Goal: Task Accomplishment & Management: Use online tool/utility

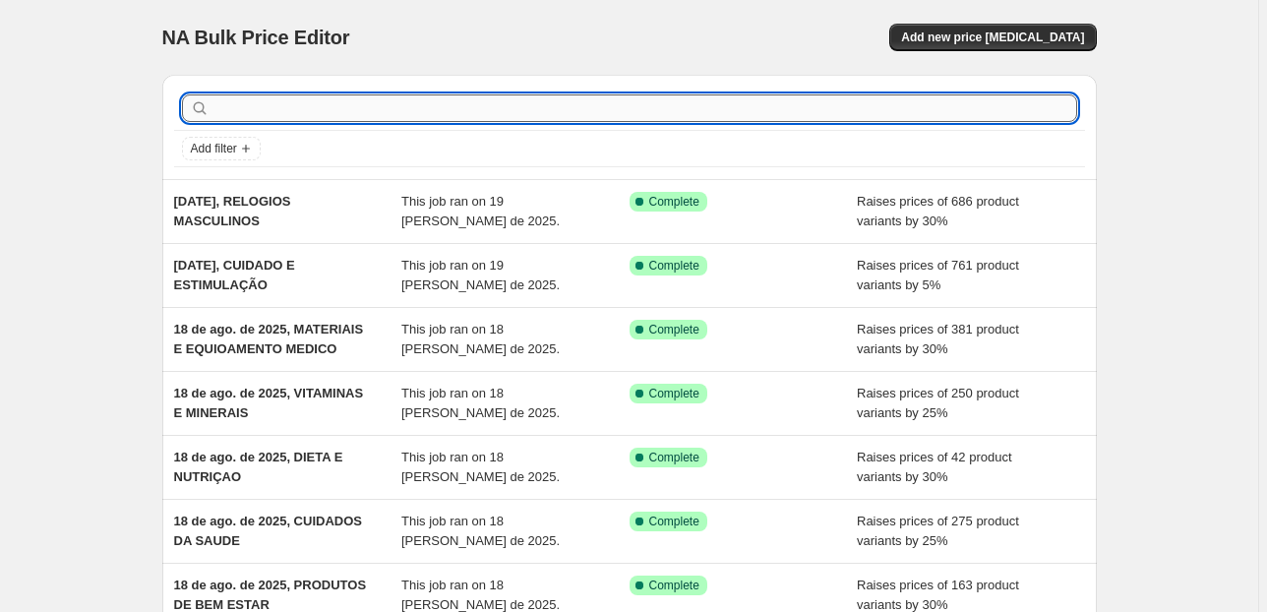
click at [476, 112] on input "text" at bounding box center [644, 108] width 863 height 28
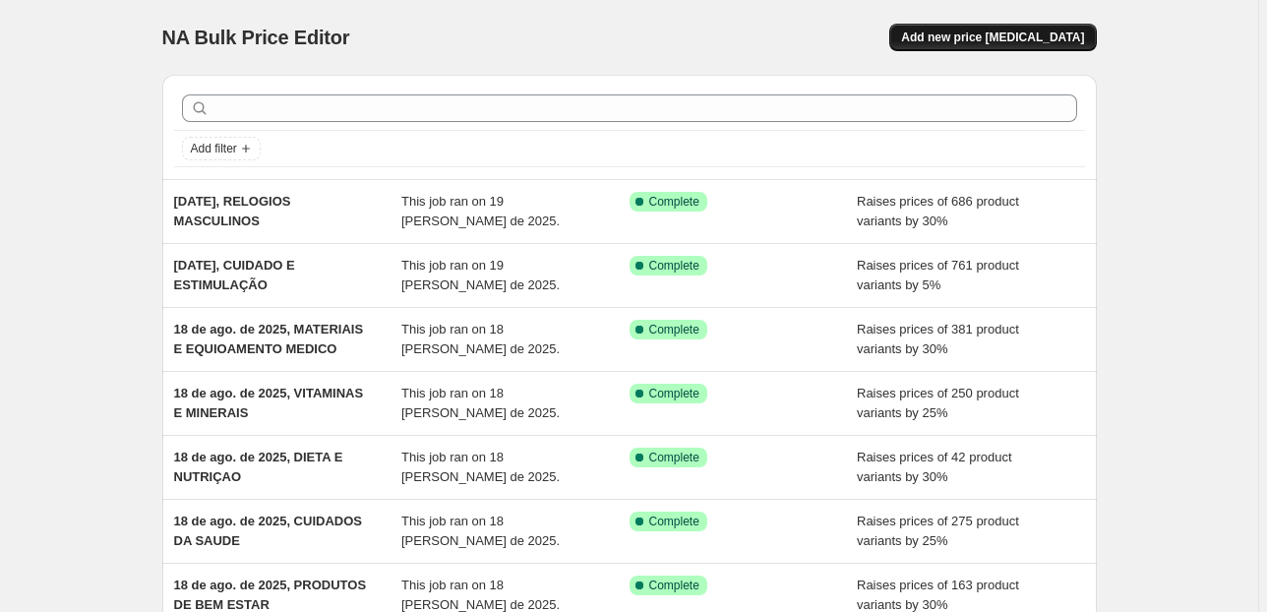
click at [1032, 30] on span "Add new price change job" at bounding box center [992, 38] width 183 height 16
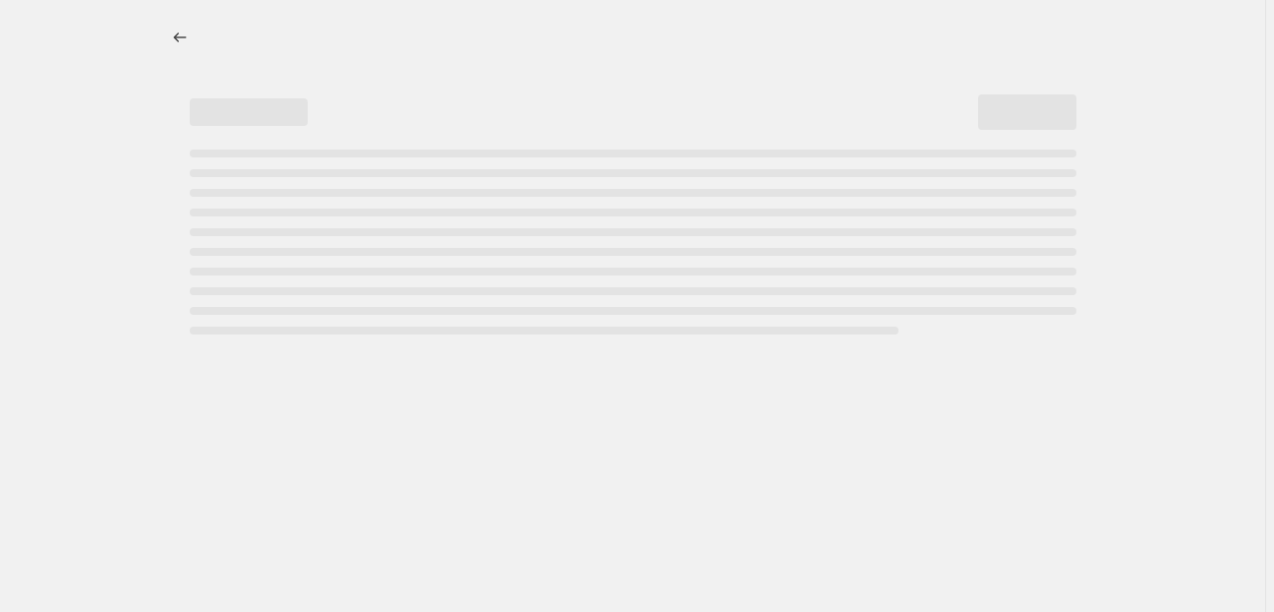
select select "percentage"
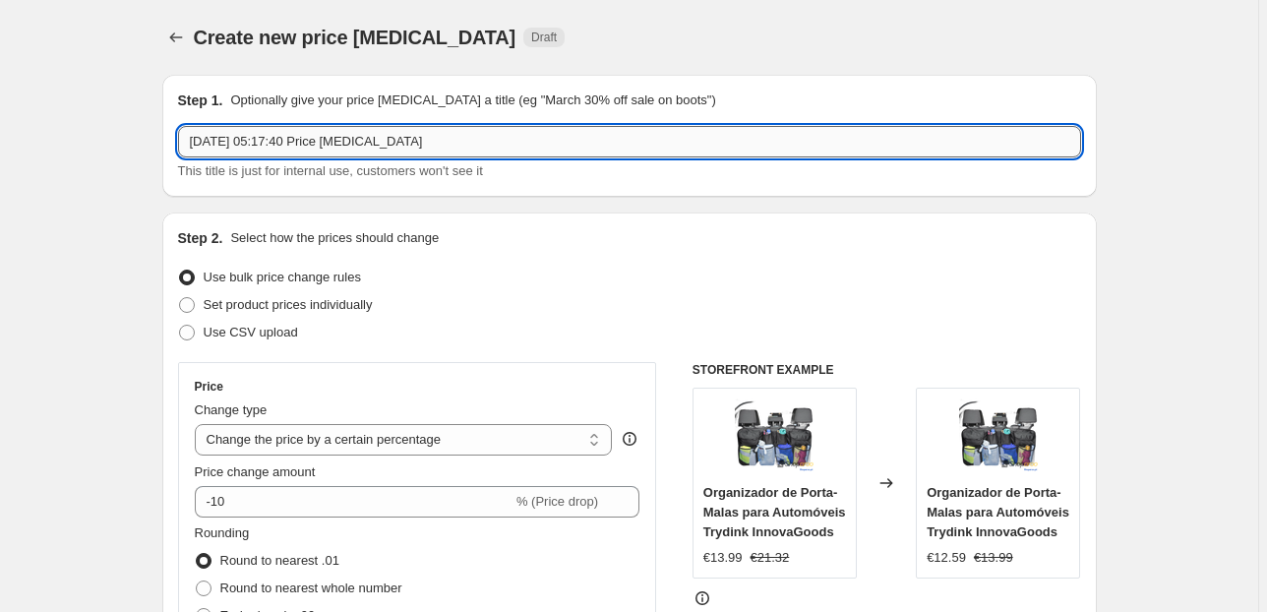
drag, startPoint x: 441, startPoint y: 138, endPoint x: 271, endPoint y: 134, distance: 169.2
click at [271, 135] on input "19/08/2025, 05:17:40 Price change job" at bounding box center [629, 141] width 903 height 31
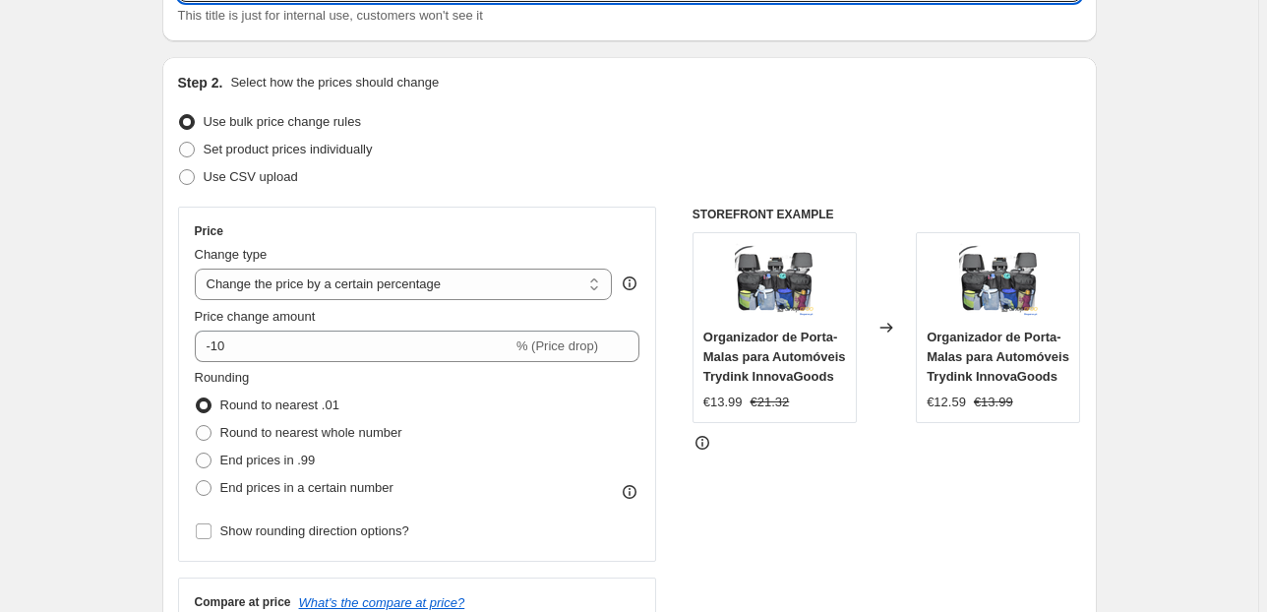
scroll to position [157, 0]
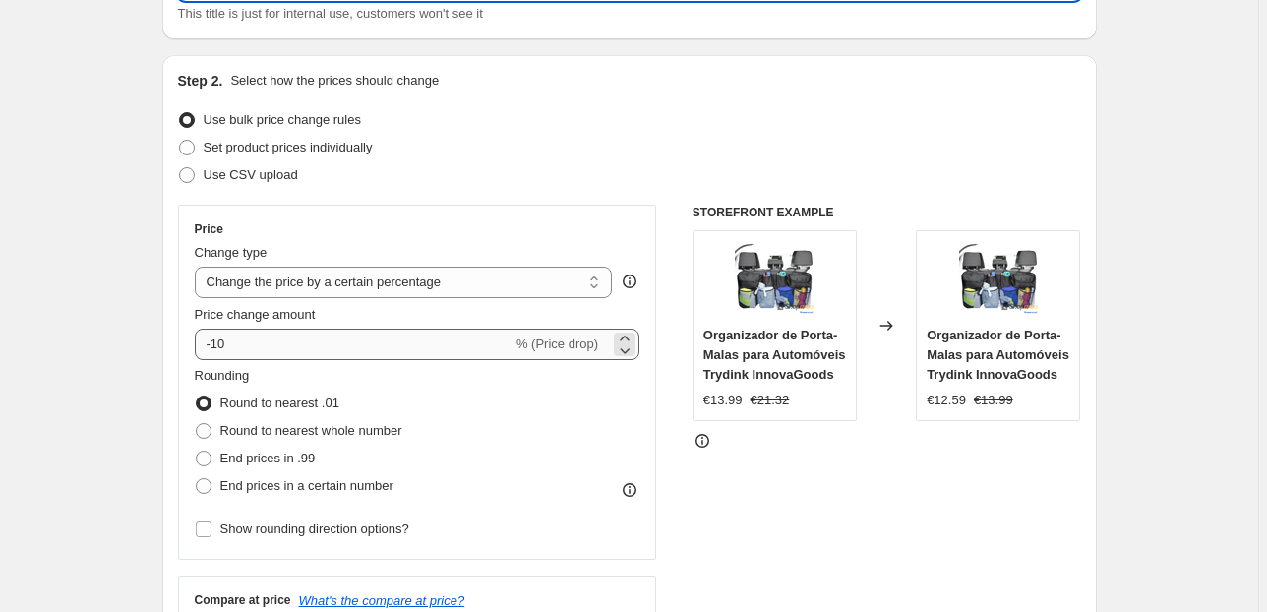
type input "19/08/2025, RELOGIOS FEMININOS"
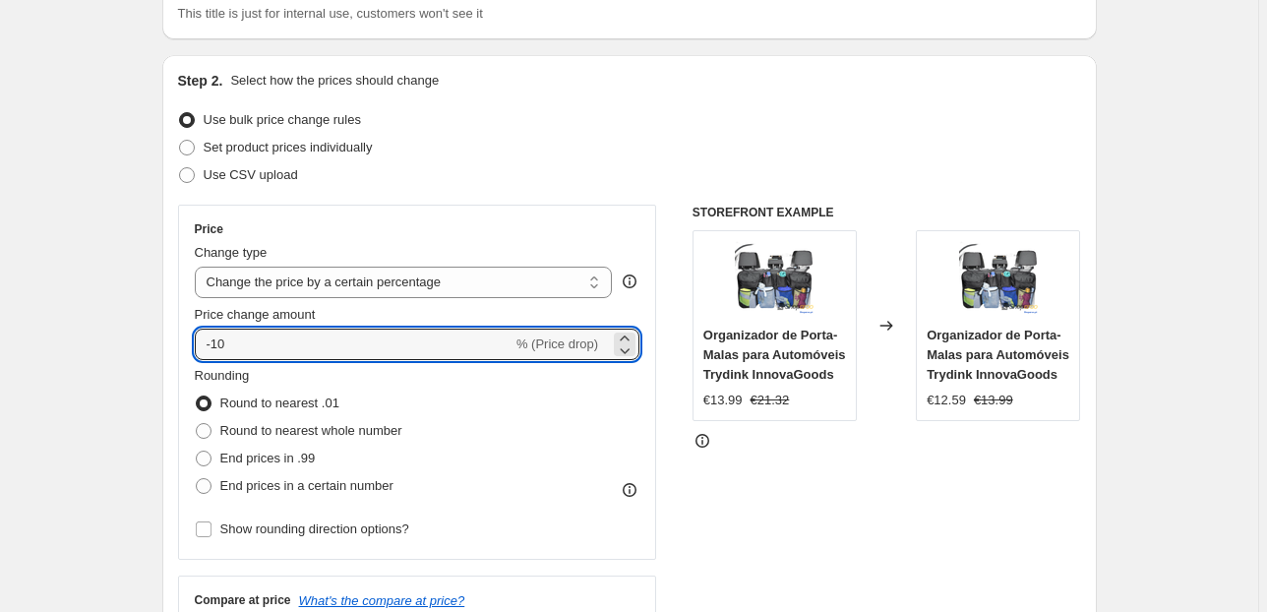
drag, startPoint x: 362, startPoint y: 335, endPoint x: 51, endPoint y: 297, distance: 313.1
type input "30"
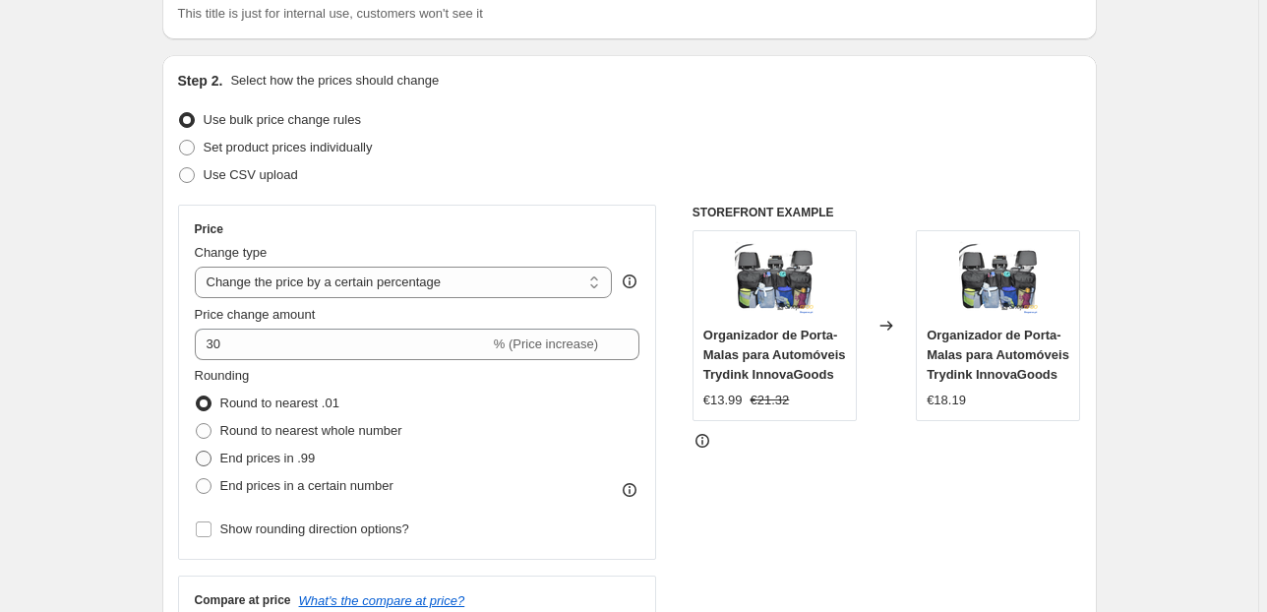
click at [285, 458] on span "End prices in .99" at bounding box center [267, 457] width 95 height 15
click at [197, 451] on input "End prices in .99" at bounding box center [196, 450] width 1 height 1
radio input "true"
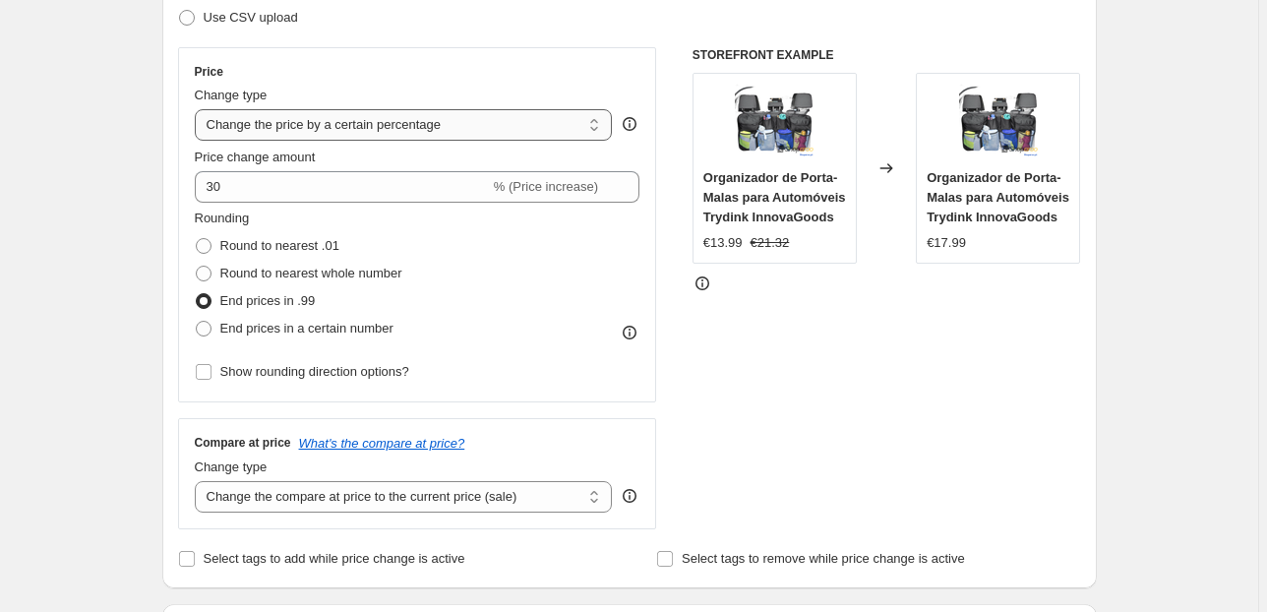
scroll to position [393, 0]
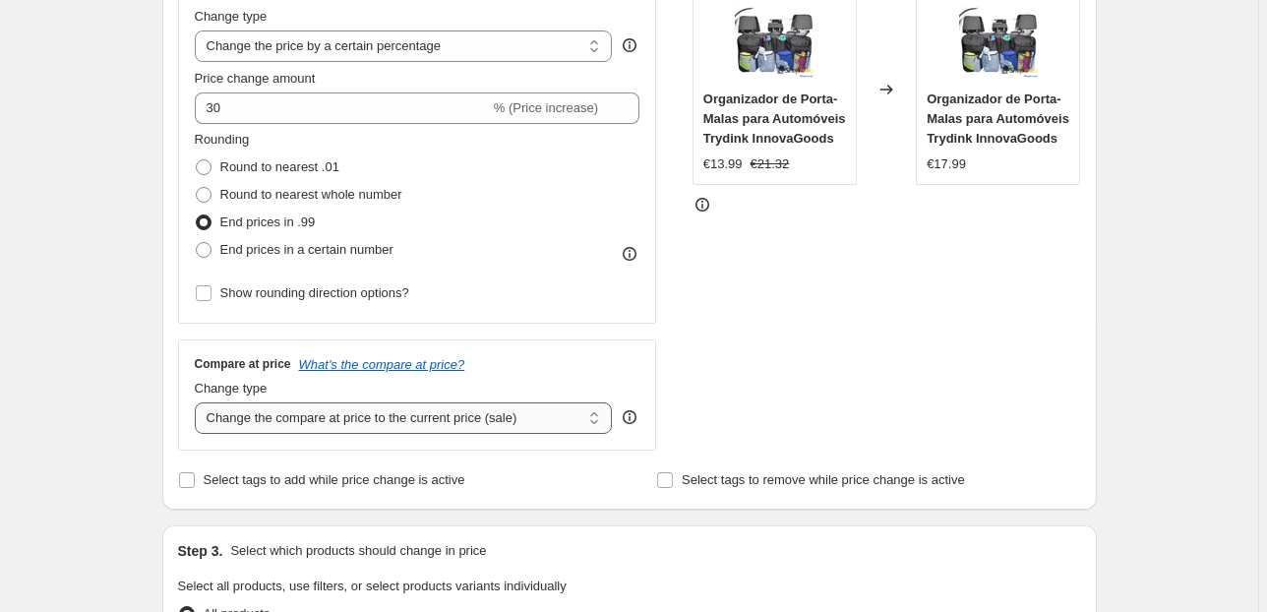
click at [491, 414] on select "Change the compare at price to the current price (sale) Change the compare at p…" at bounding box center [404, 417] width 418 height 31
select select "pp"
click at [198, 402] on select "Change the compare at price to the current price (sale) Change the compare at p…" at bounding box center [404, 417] width 418 height 31
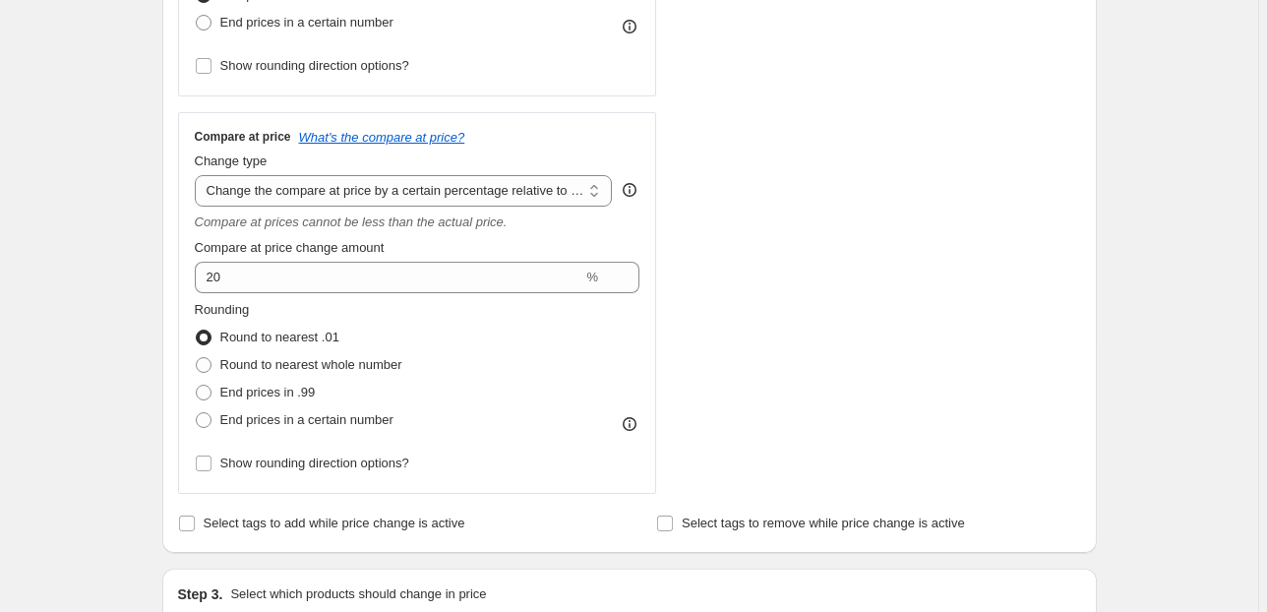
scroll to position [629, 0]
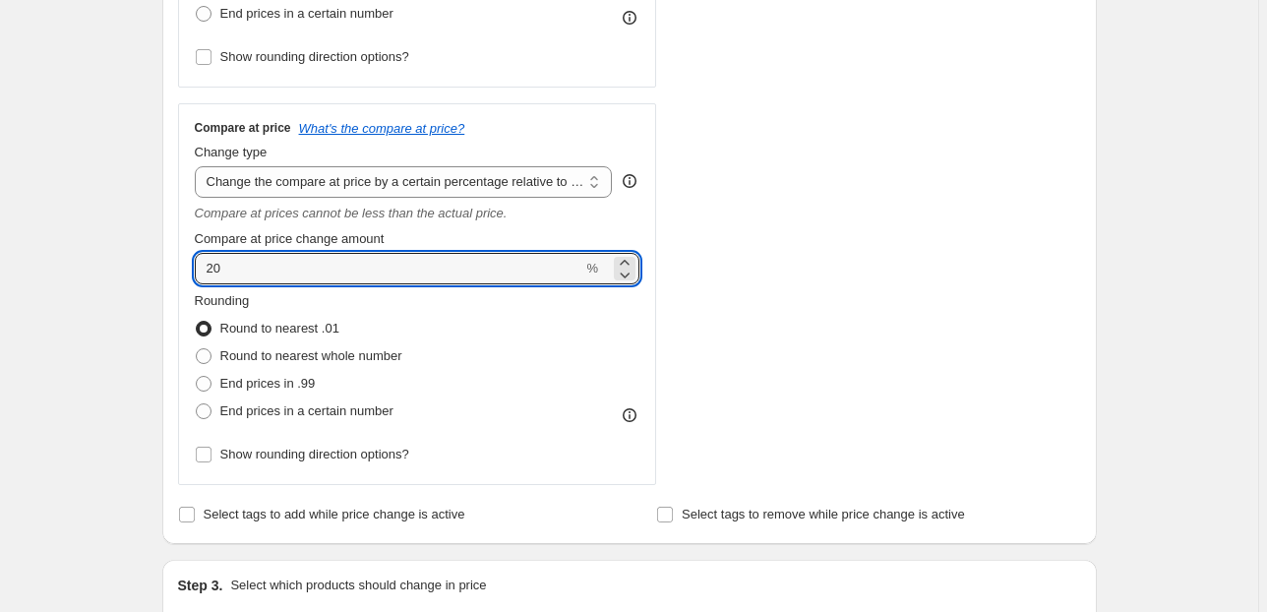
drag, startPoint x: 222, startPoint y: 263, endPoint x: 152, endPoint y: 267, distance: 70.0
click at [157, 267] on div "Step 1. Optionally give your price change job a title (eg "March 30% off sale o…" at bounding box center [622, 471] width 950 height 2083
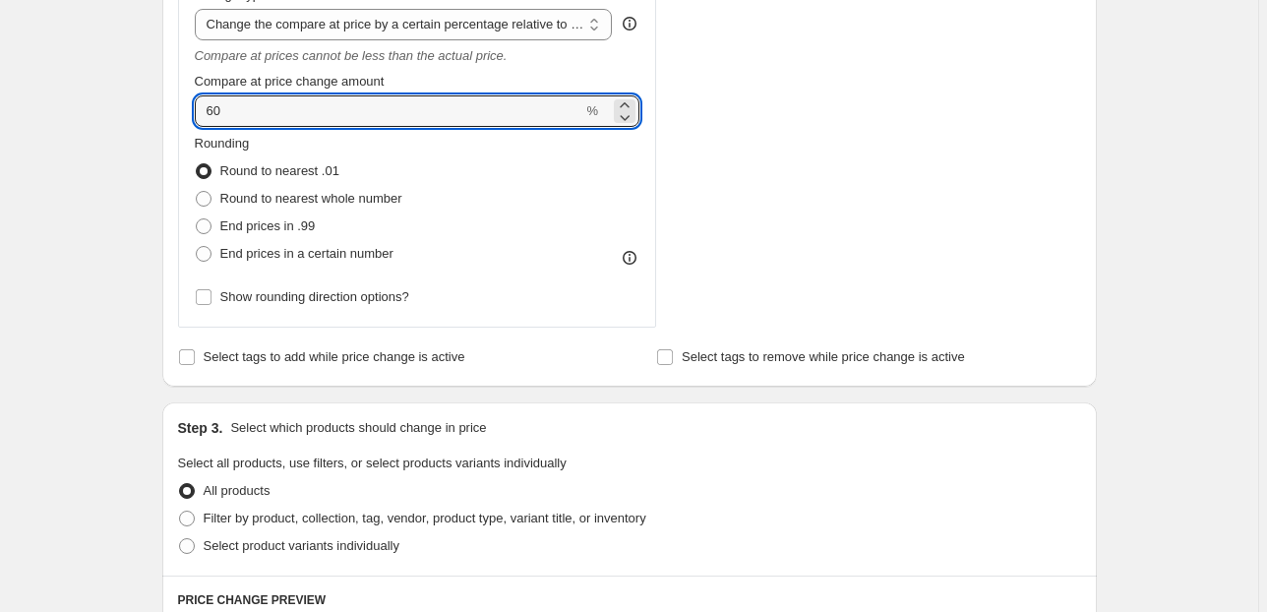
type input "60"
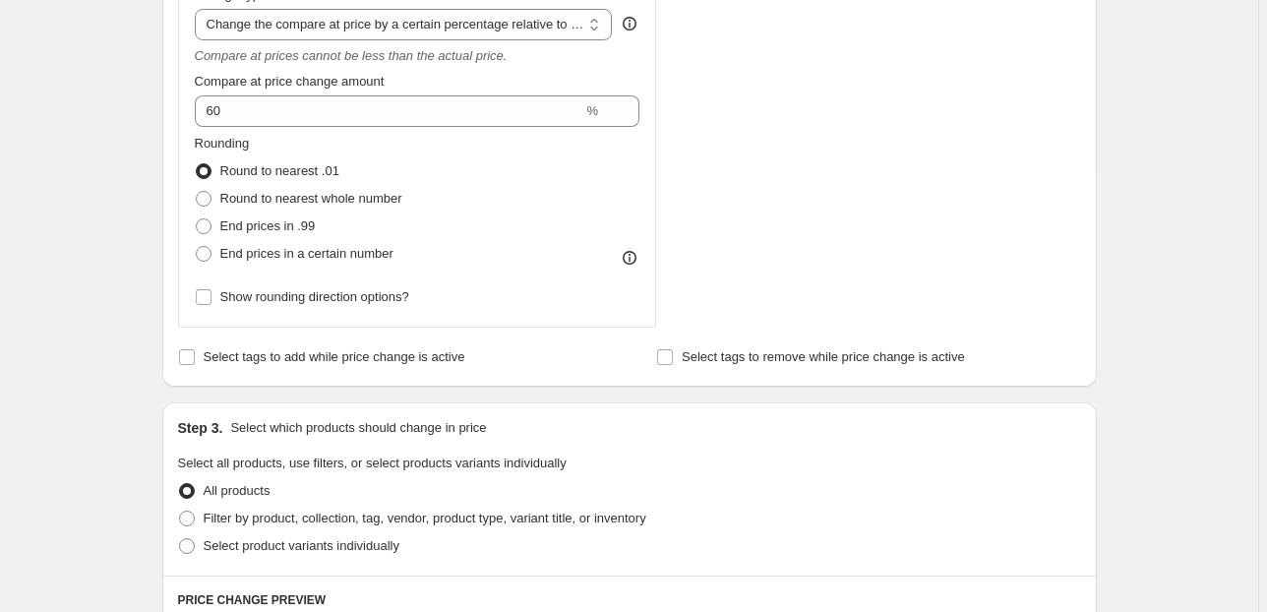
click at [157, 270] on div "Step 1. Optionally give your price change job a title (eg "March 30% off sale o…" at bounding box center [622, 313] width 950 height 2083
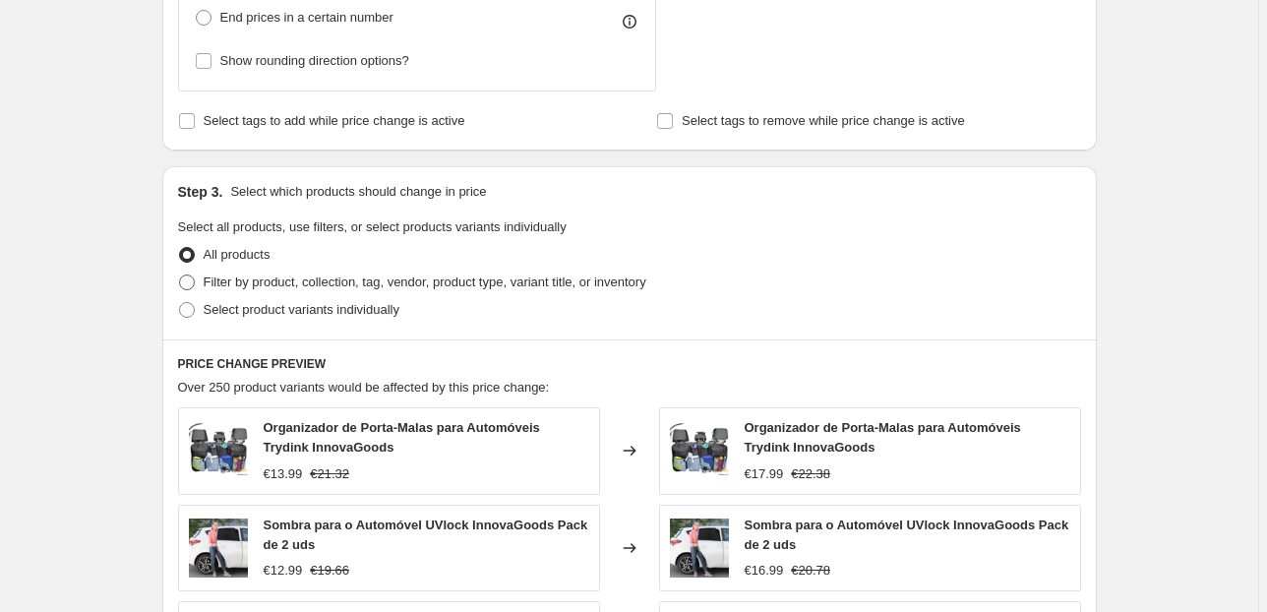
click at [248, 289] on span "Filter by product, collection, tag, vendor, product type, variant title, or inv…" at bounding box center [425, 282] width 443 height 20
click at [180, 275] on input "Filter by product, collection, tag, vendor, product type, variant title, or inv…" at bounding box center [179, 274] width 1 height 1
radio input "true"
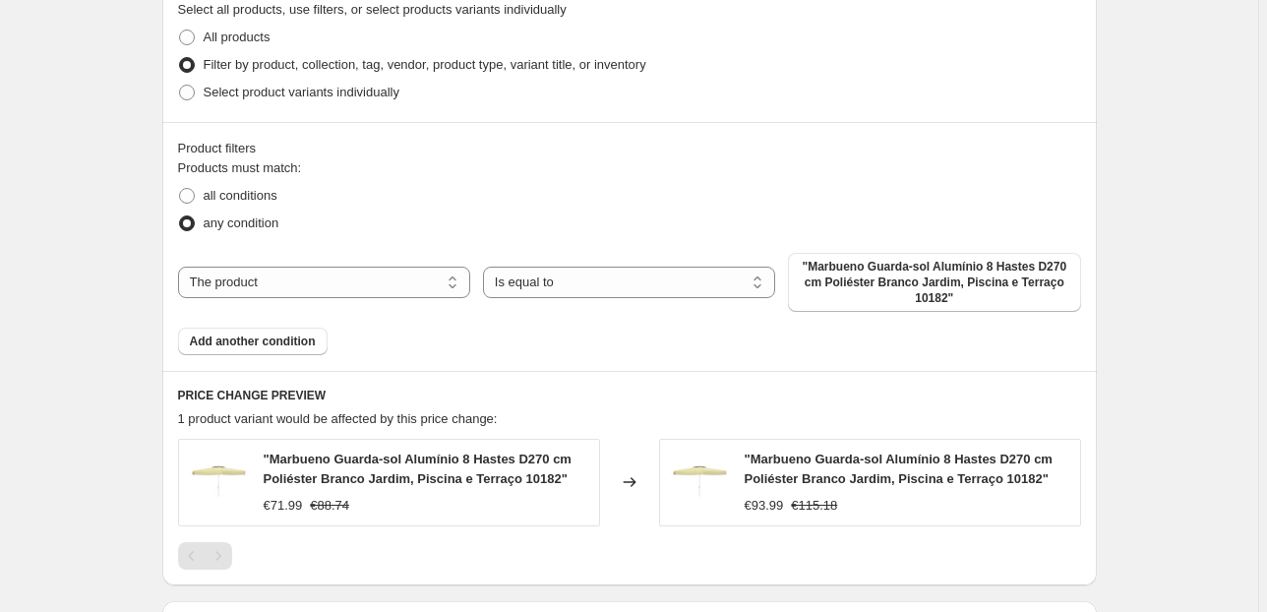
scroll to position [1259, 0]
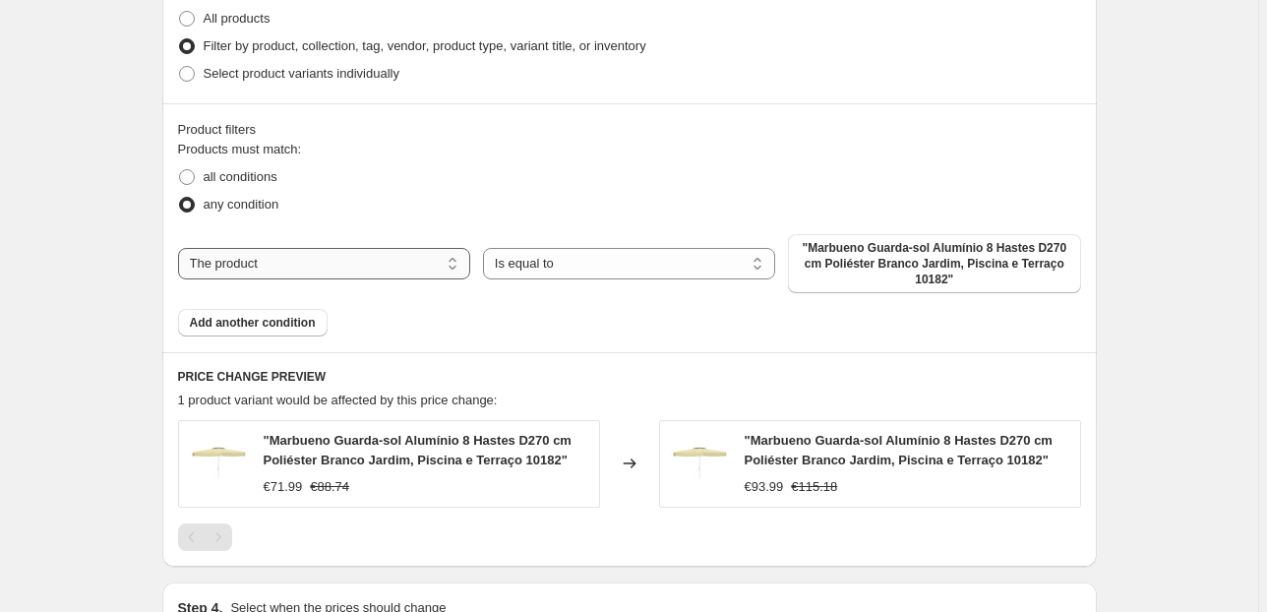
click at [452, 272] on select "The product The product's collection The product's tag The product's vendor The…" at bounding box center [324, 263] width 292 height 31
select select "collection"
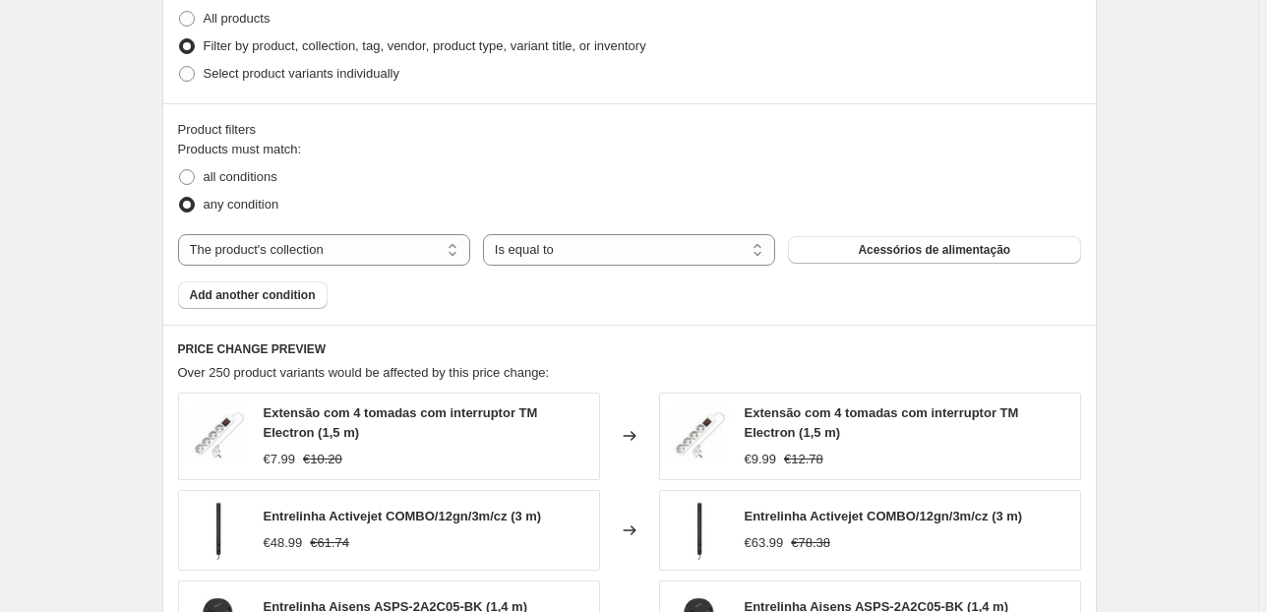
click at [889, 250] on span "Acessórios de alimentação" at bounding box center [933, 250] width 152 height 16
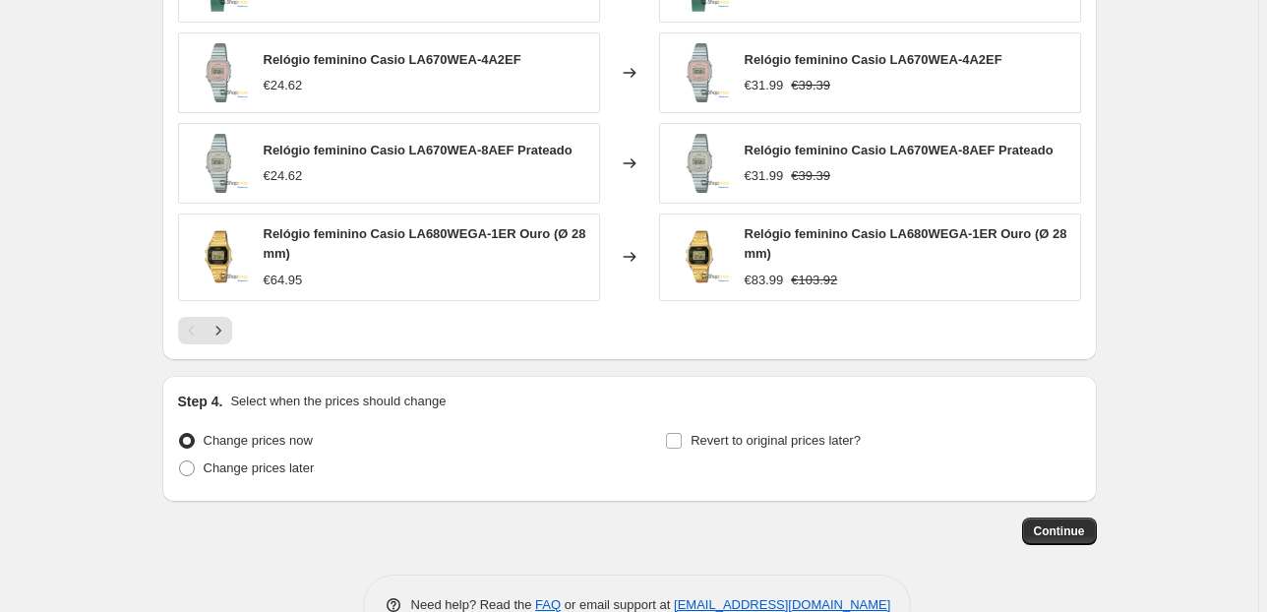
scroll to position [1849, 0]
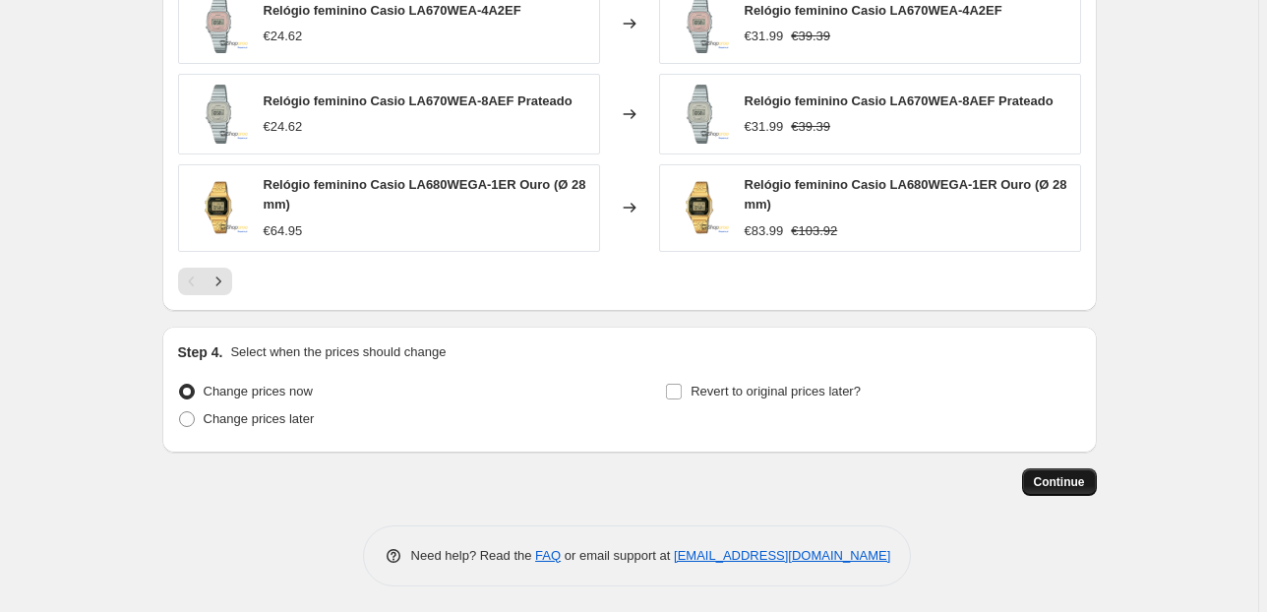
click at [1050, 488] on button "Continue" at bounding box center [1059, 482] width 75 height 28
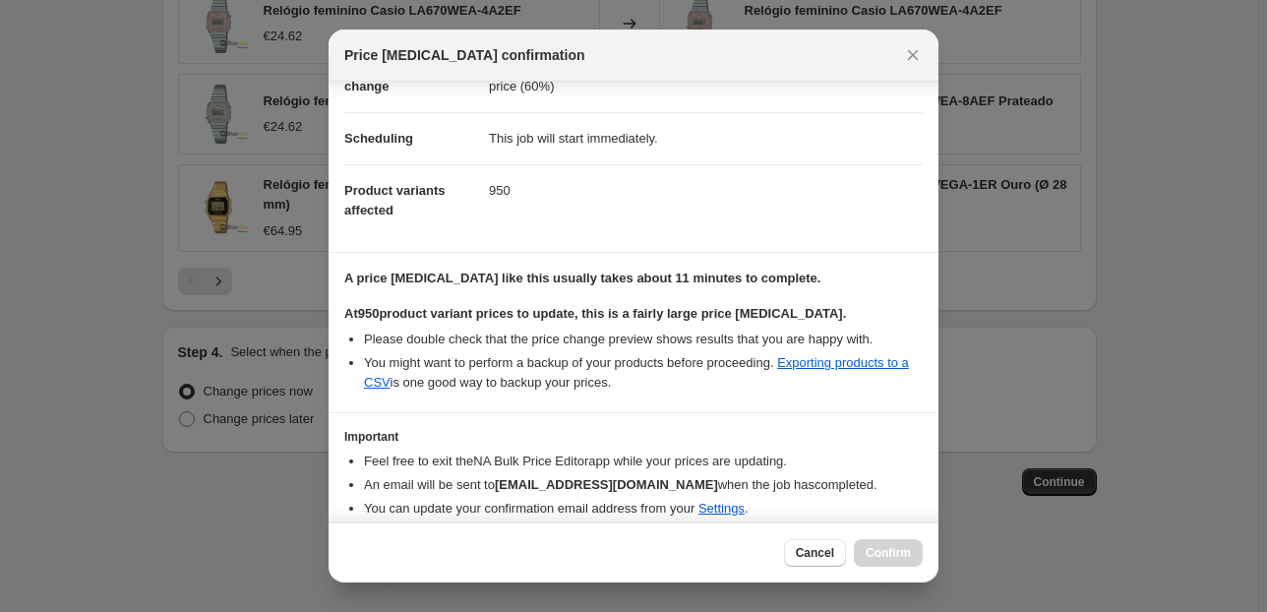
scroll to position [201, 0]
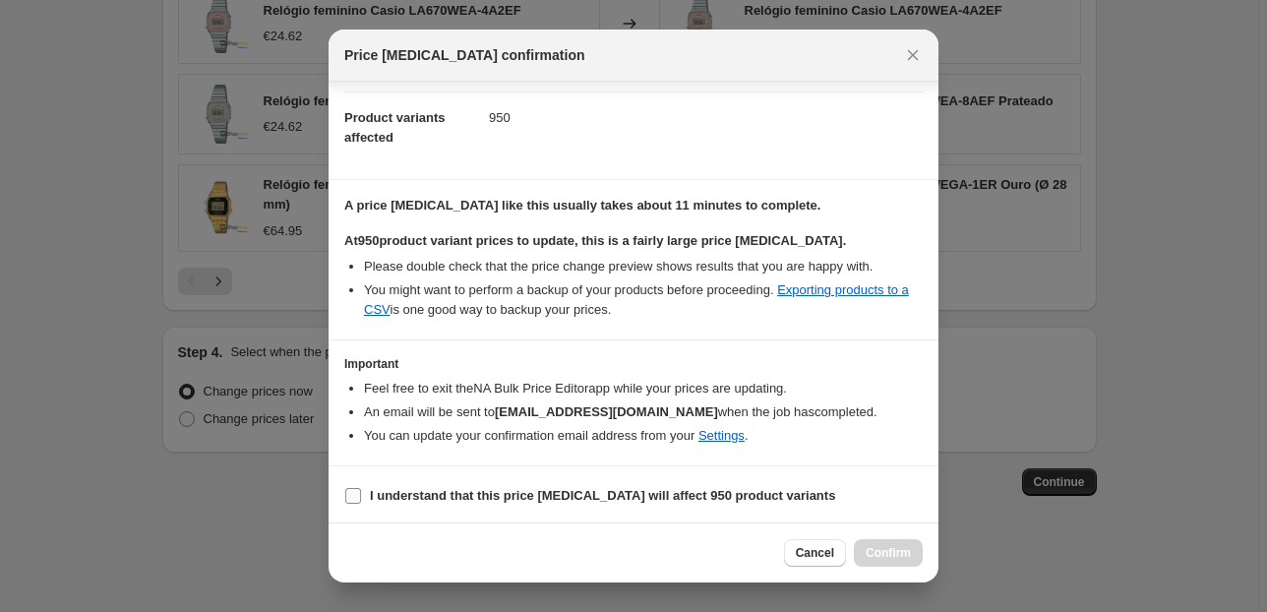
click at [364, 488] on label "I understand that this price change job will affect 950 product variants" at bounding box center [589, 496] width 491 height 28
click at [361, 488] on input "I understand that this price change job will affect 950 product variants" at bounding box center [353, 496] width 16 height 16
checkbox input "true"
click at [887, 545] on button "Confirm" at bounding box center [888, 553] width 69 height 28
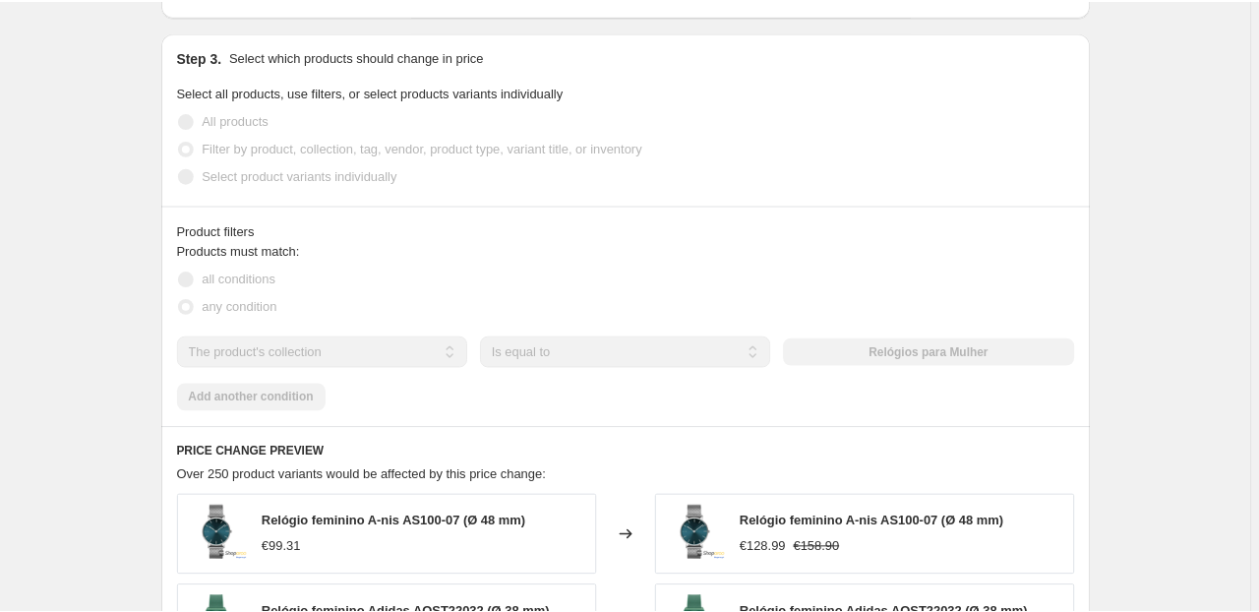
scroll to position [1349, 0]
